Goal: Communication & Community: Answer question/provide support

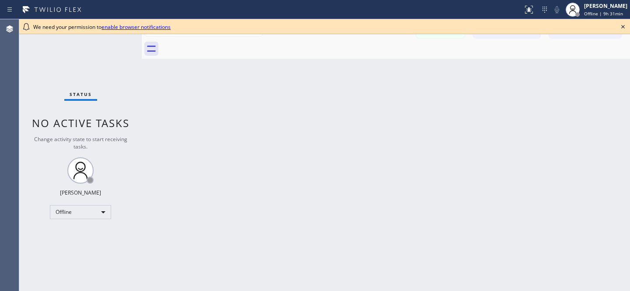
click at [621, 27] on icon at bounding box center [623, 26] width 11 height 11
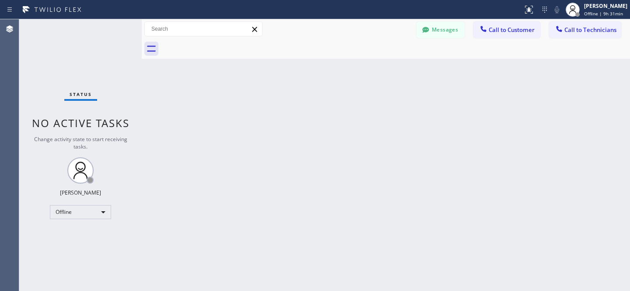
drag, startPoint x: 444, startPoint y: 30, endPoint x: 385, endPoint y: 45, distance: 60.8
click at [444, 30] on button "Messages" at bounding box center [441, 29] width 48 height 17
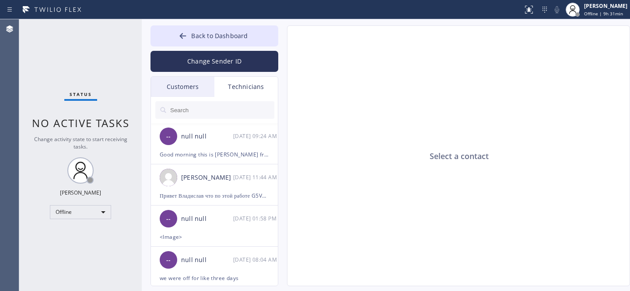
click at [193, 80] on div "Customers" at bounding box center [182, 87] width 63 height 20
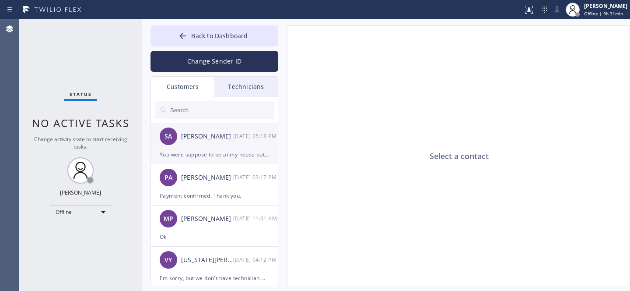
click at [214, 145] on div "SA [PERSON_NAME] [DATE] 05:18 PM" at bounding box center [215, 136] width 128 height 26
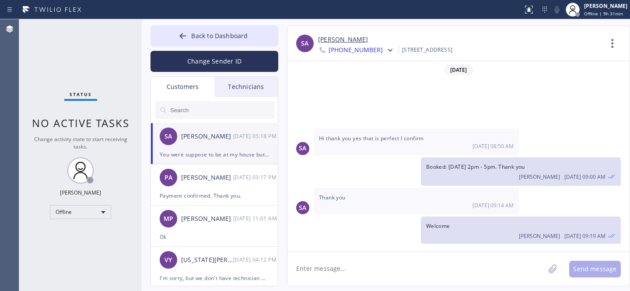
scroll to position [79, 0]
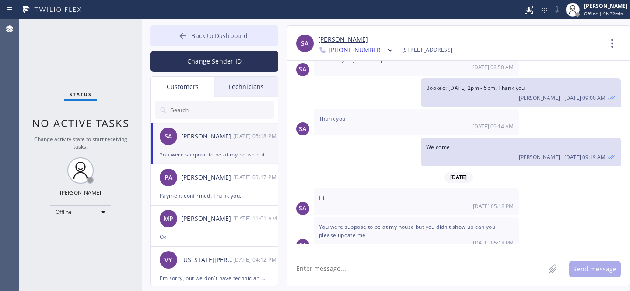
click at [188, 32] on div at bounding box center [183, 37] width 11 height 11
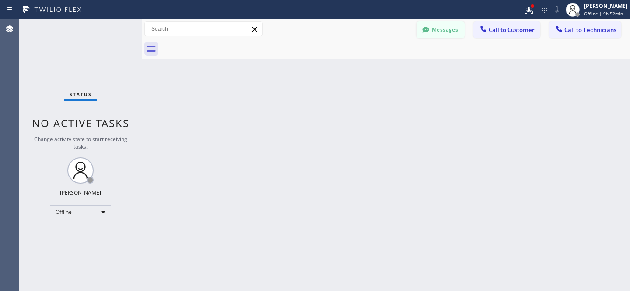
click at [448, 32] on button "Messages" at bounding box center [441, 29] width 48 height 17
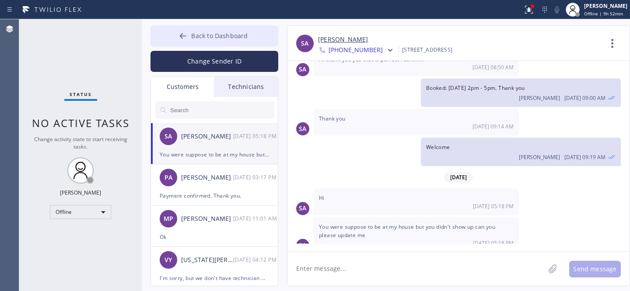
click at [191, 40] on button "Back to Dashboard" at bounding box center [215, 35] width 128 height 21
